Goal: Book appointment/travel/reservation

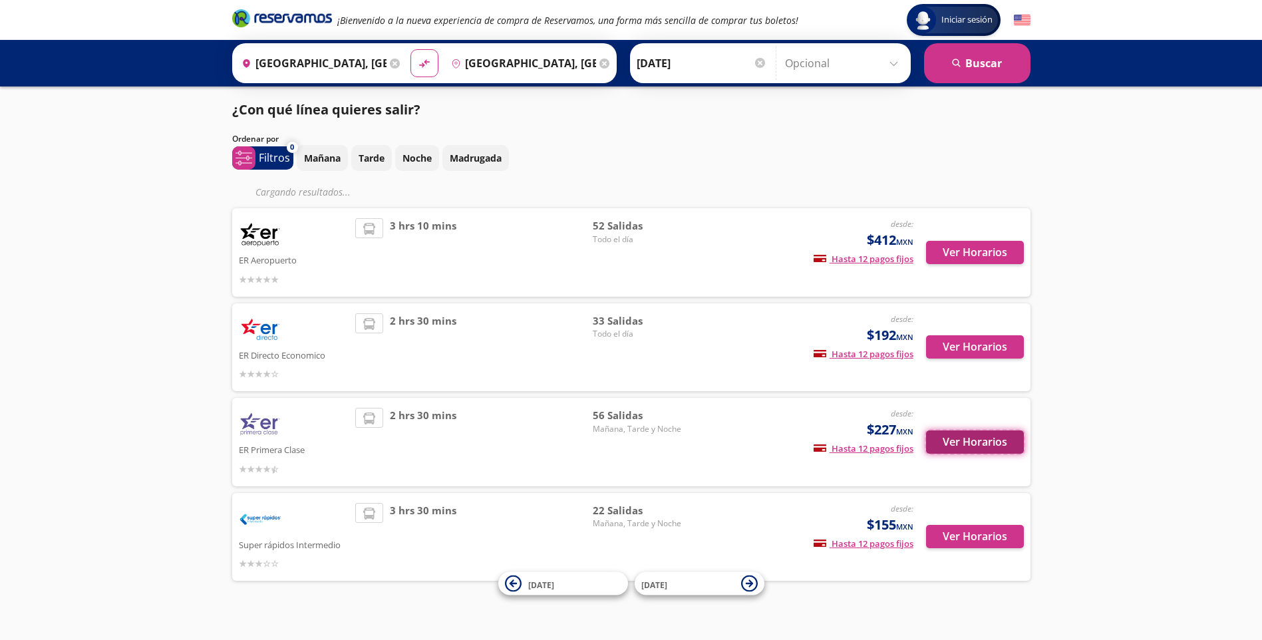
click at [990, 443] on button "Ver Horarios" at bounding box center [975, 441] width 98 height 23
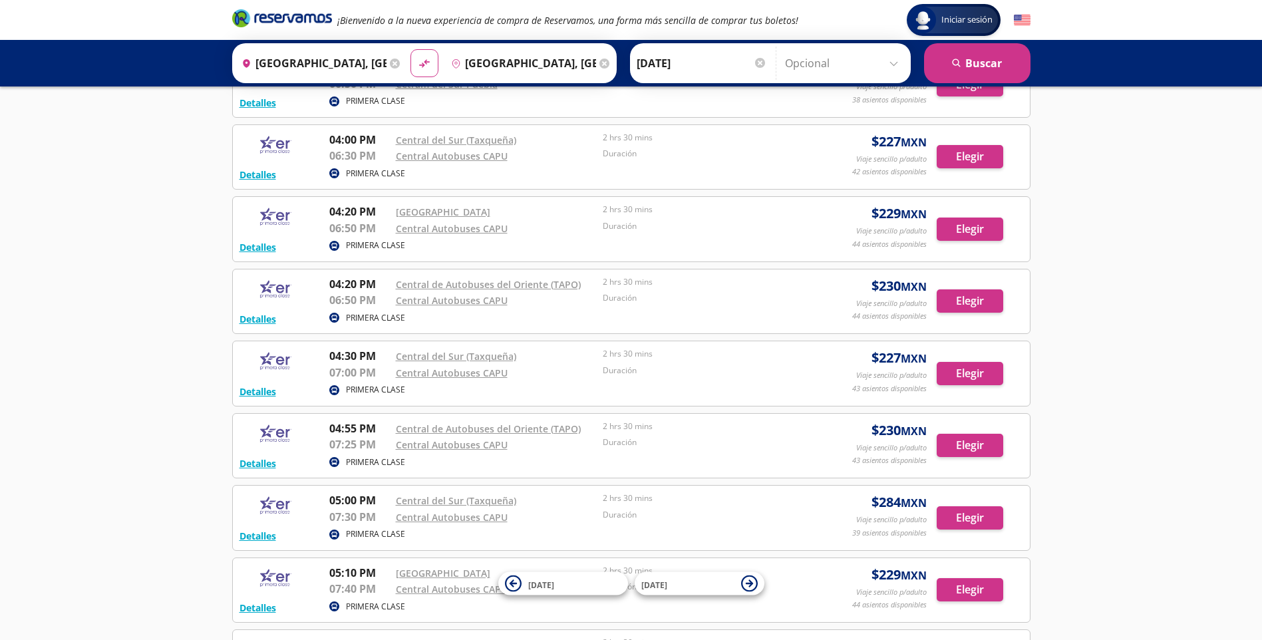
scroll to position [2894, 0]
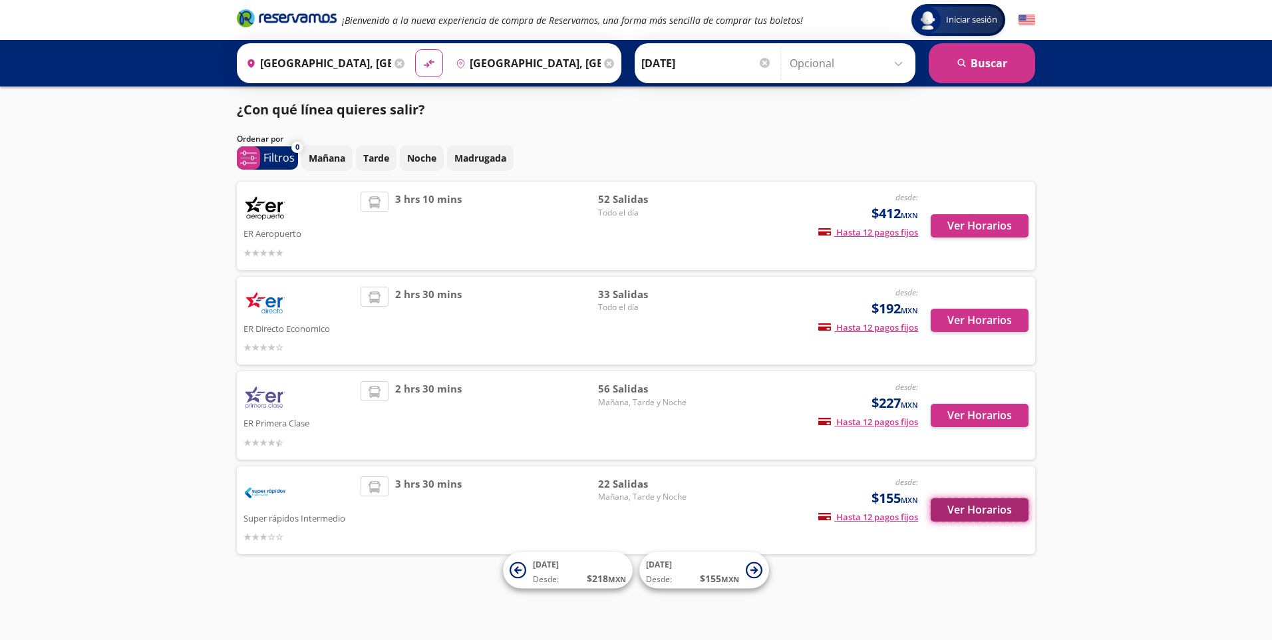
click at [999, 513] on button "Ver Horarios" at bounding box center [980, 509] width 98 height 23
click at [987, 323] on button "Ver Horarios" at bounding box center [980, 320] width 98 height 23
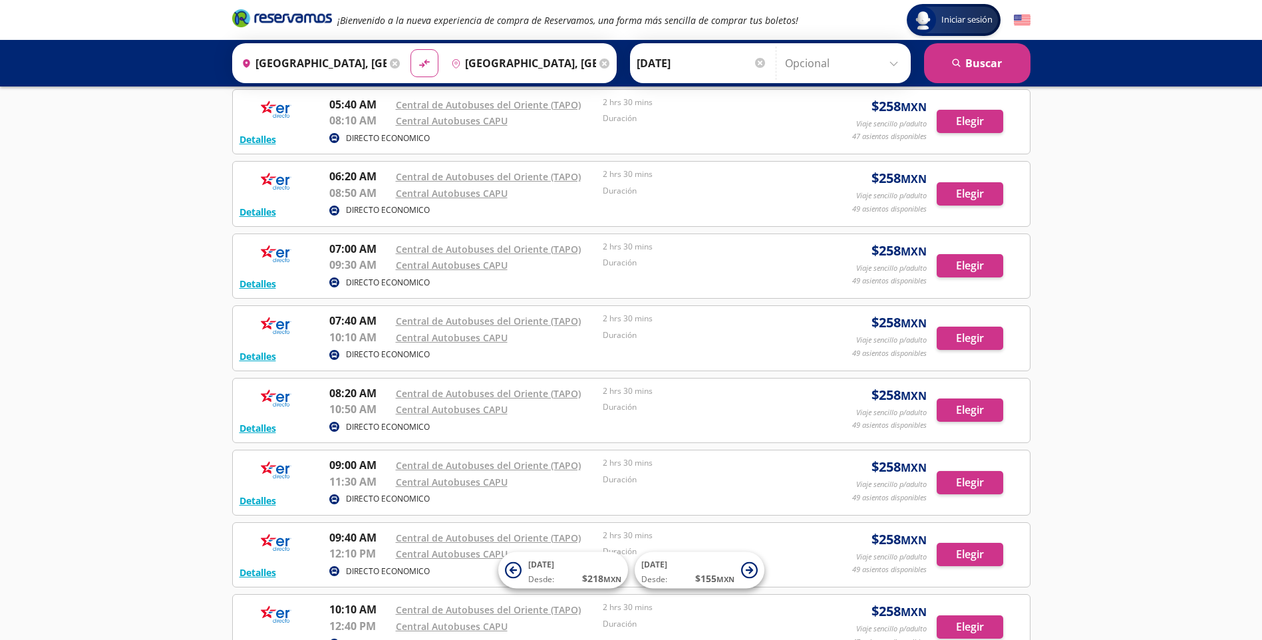
scroll to position [200, 0]
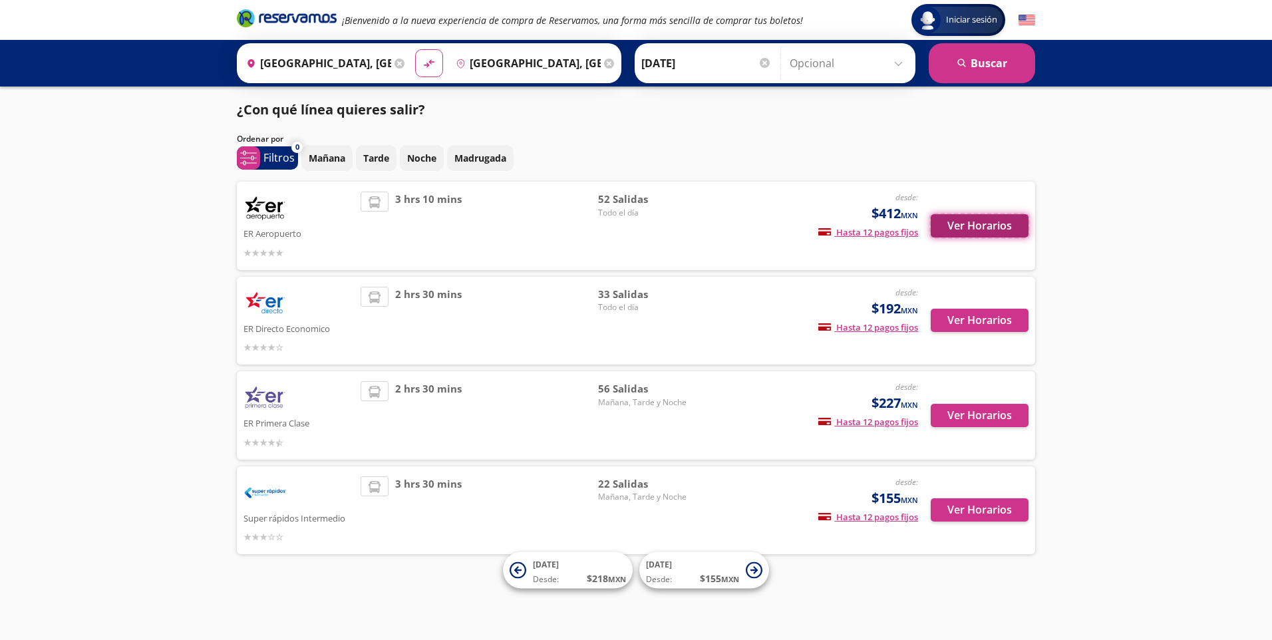
click at [957, 233] on button "Ver Horarios" at bounding box center [980, 225] width 98 height 23
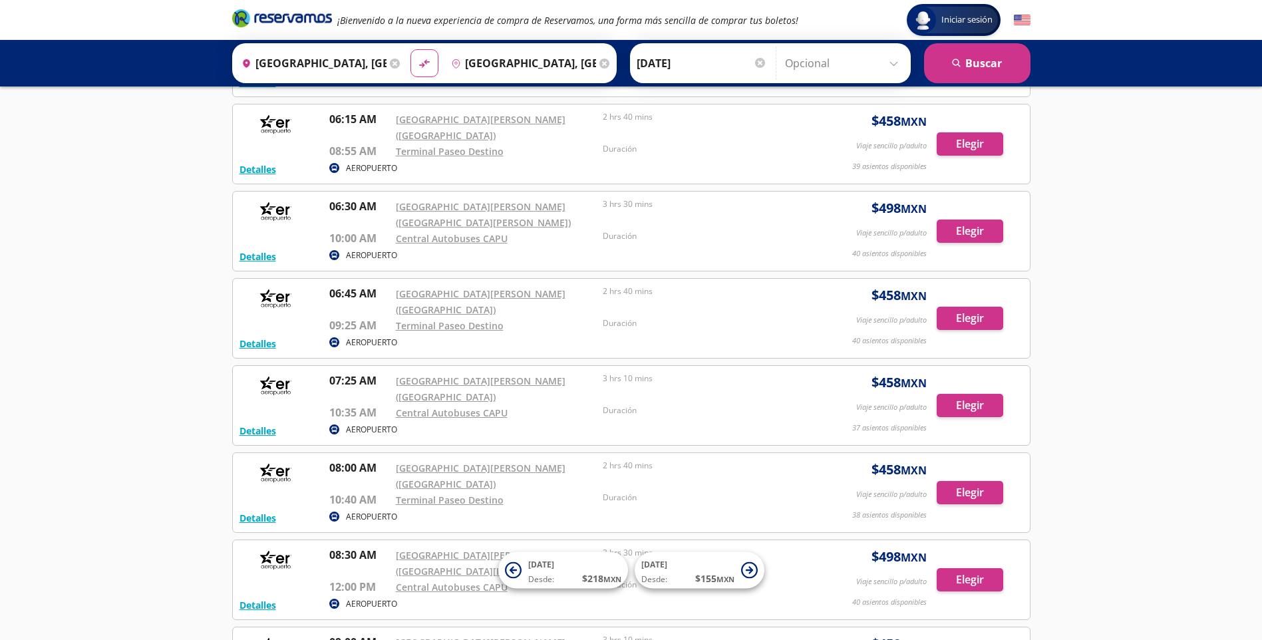
scroll to position [599, 0]
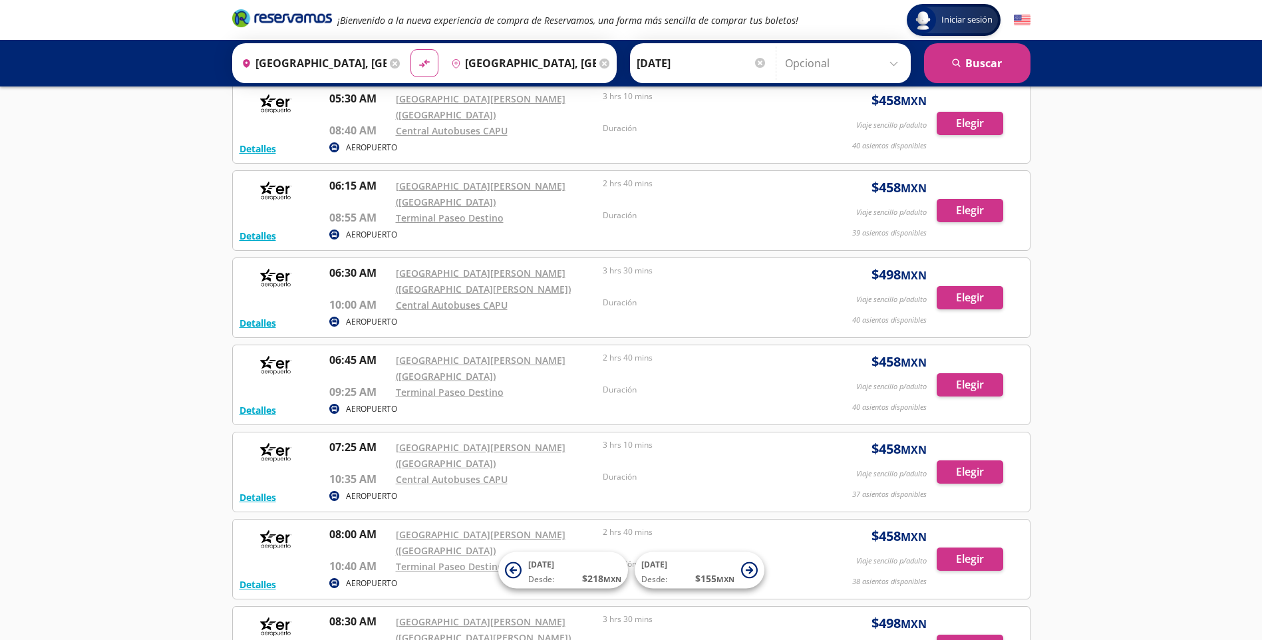
click at [862, 58] on input "Opcional" at bounding box center [844, 63] width 119 height 33
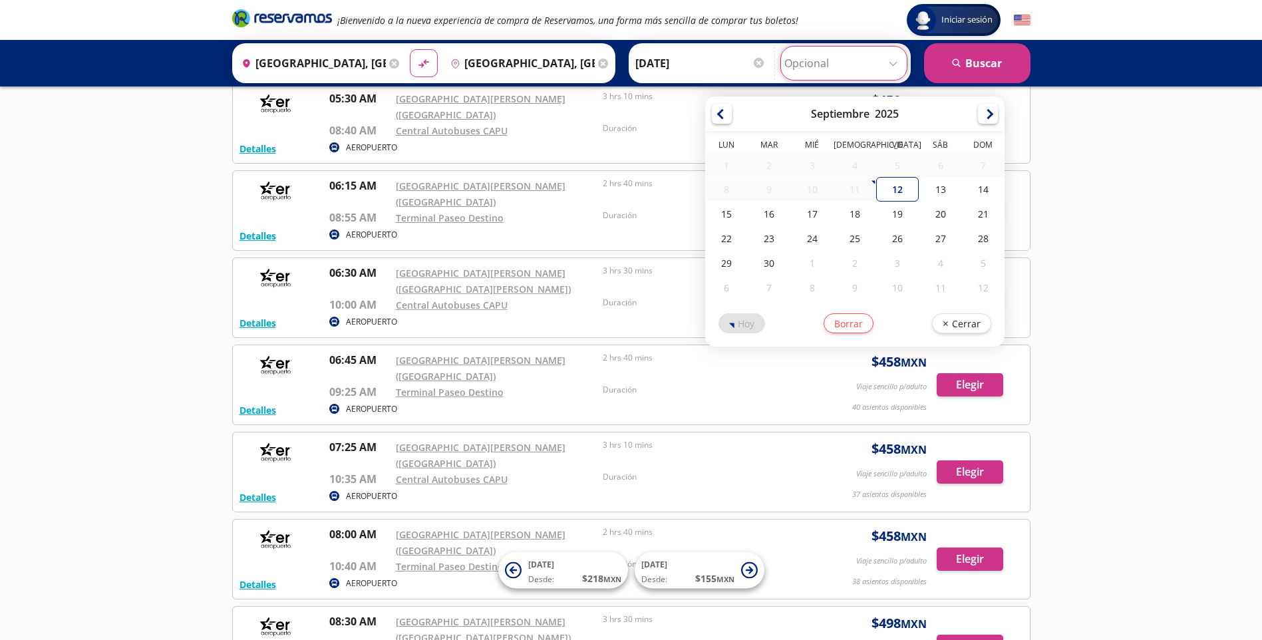
click at [862, 58] on input "Opcional" at bounding box center [843, 63] width 119 height 33
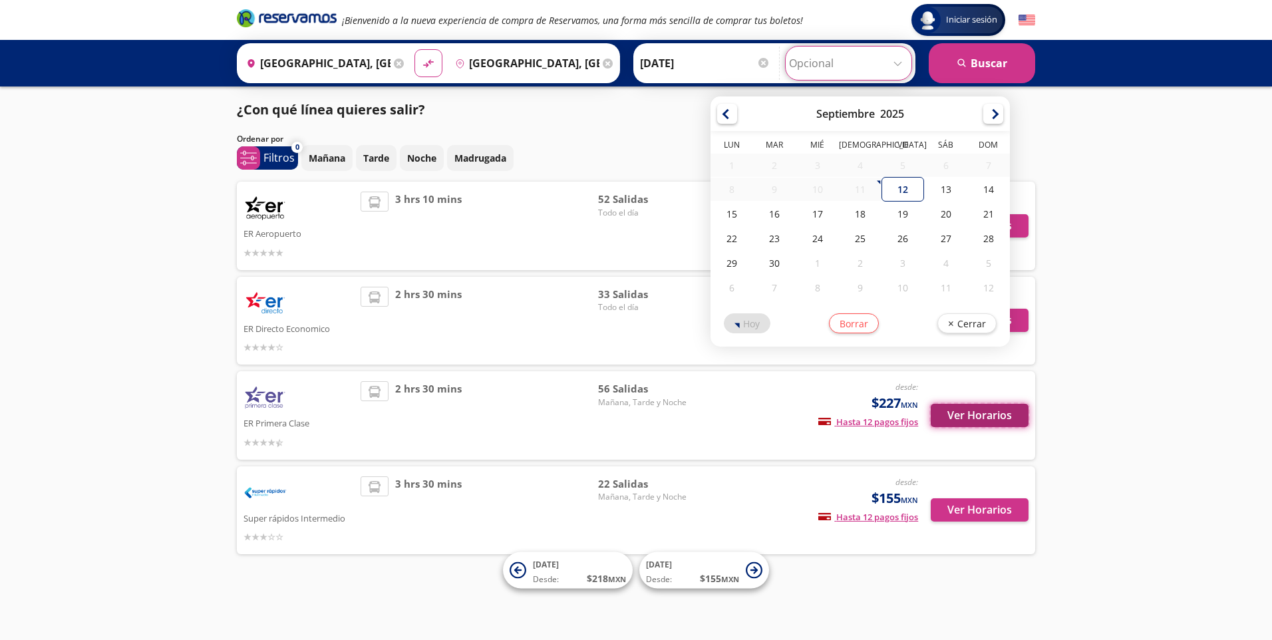
click at [965, 420] on button "Ver Horarios" at bounding box center [980, 415] width 98 height 23
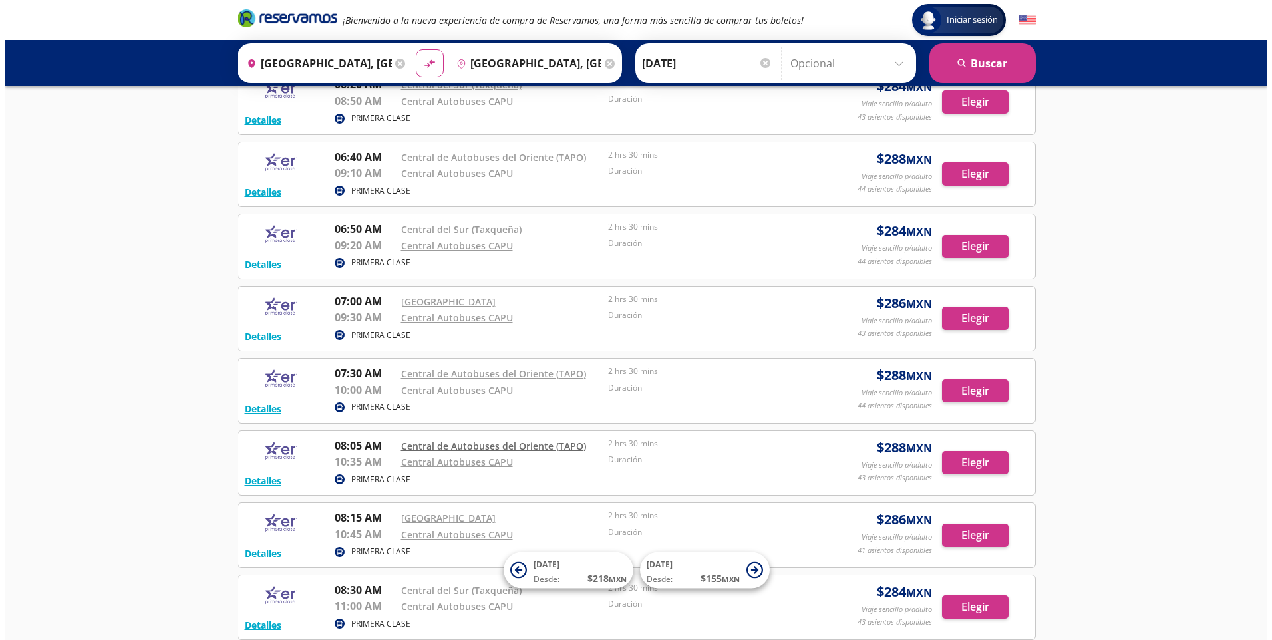
scroll to position [67, 0]
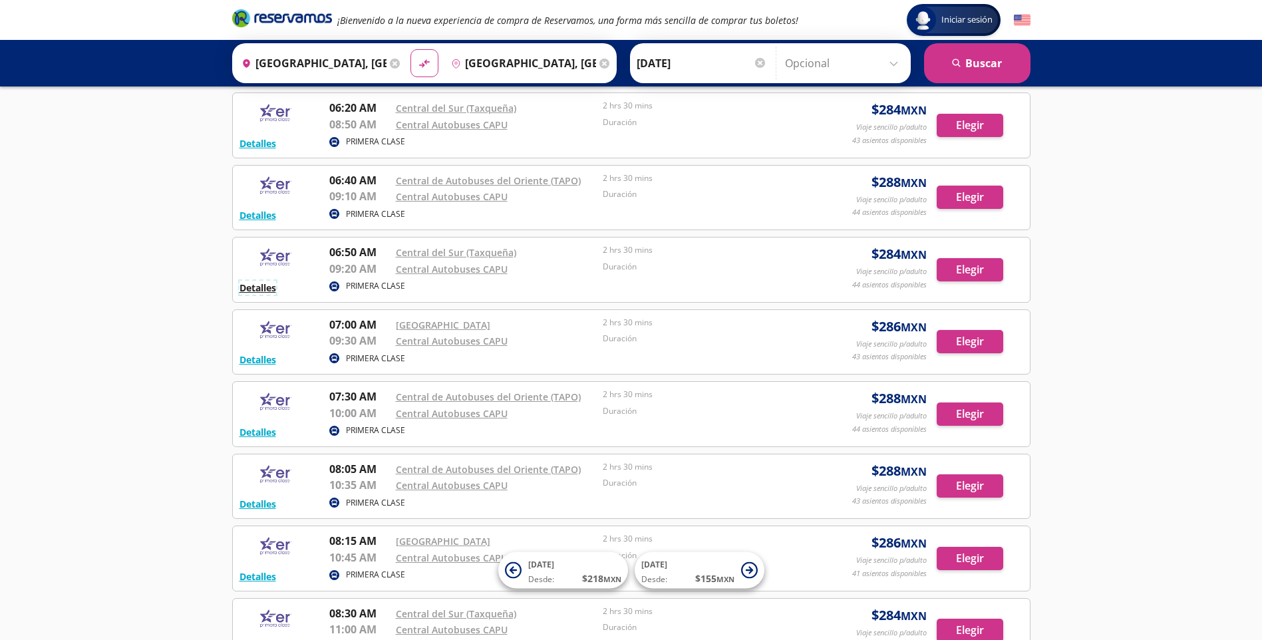
click at [269, 291] on button "Detalles" at bounding box center [258, 288] width 37 height 14
